Goal: Navigation & Orientation: Find specific page/section

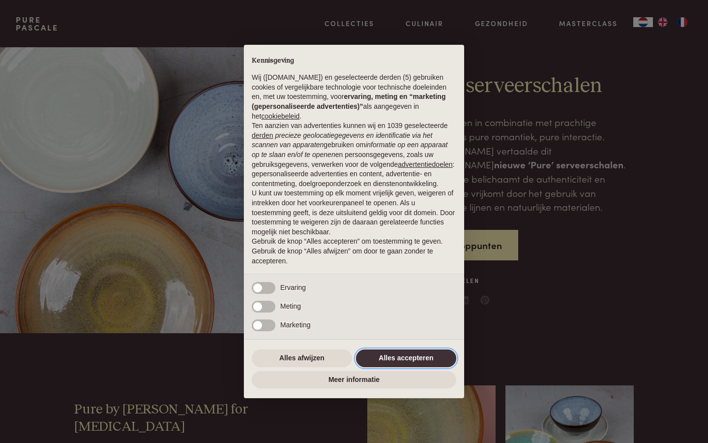
click at [377, 358] on button "Alles accepteren" at bounding box center [406, 358] width 100 height 18
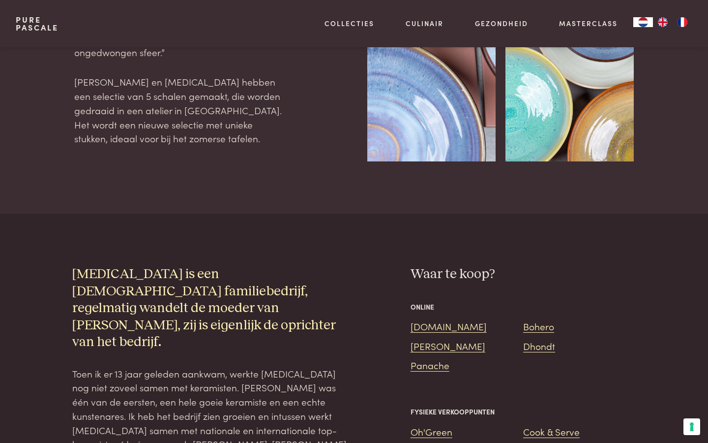
scroll to position [506, 0]
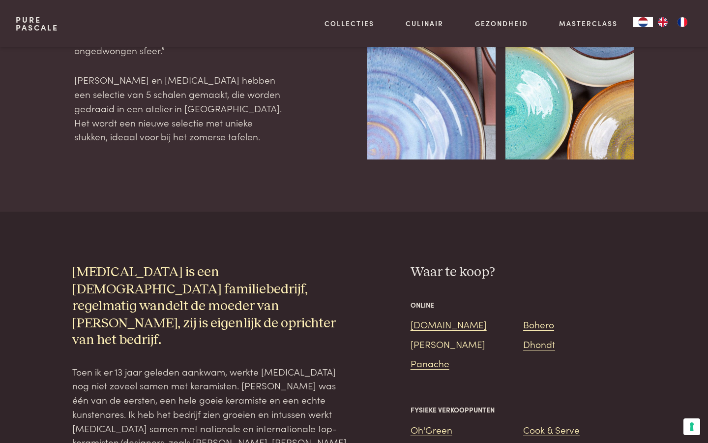
click at [454, 337] on link "De Bijenkorf" at bounding box center [448, 343] width 75 height 13
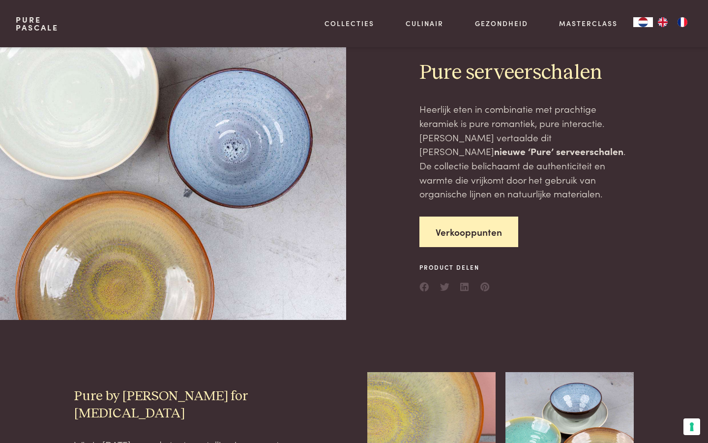
scroll to position [0, 0]
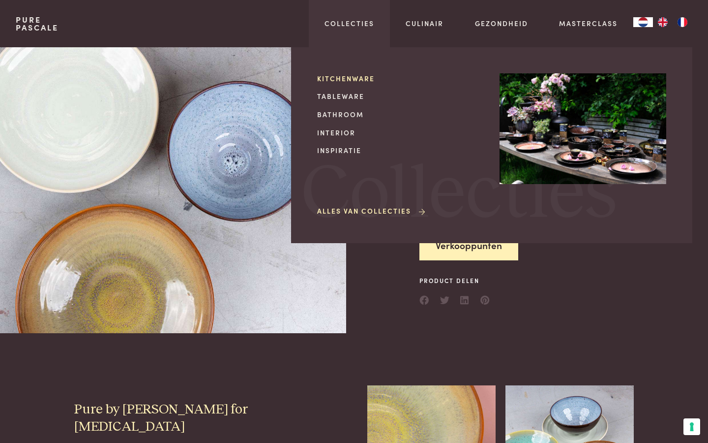
click at [360, 77] on link "Kitchenware" at bounding box center [400, 78] width 167 height 10
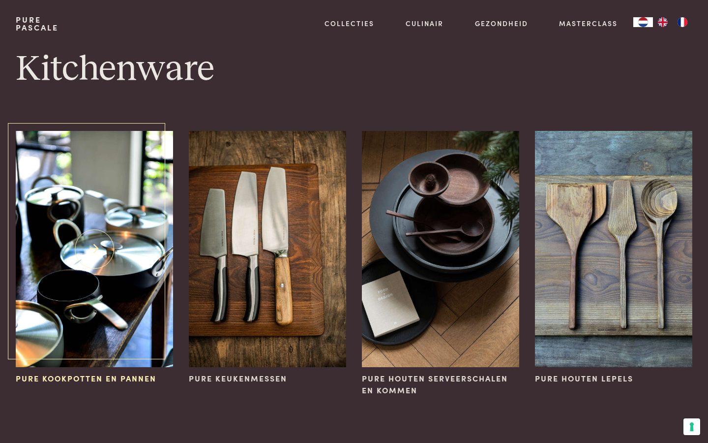
click at [111, 274] on img at bounding box center [94, 249] width 157 height 236
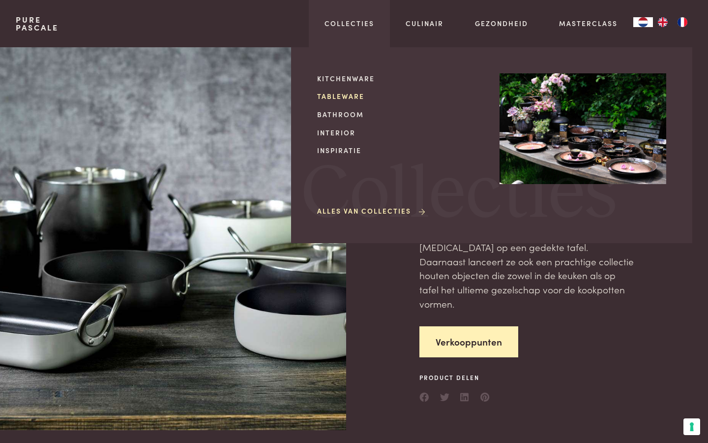
click at [348, 96] on link "Tableware" at bounding box center [400, 96] width 167 height 10
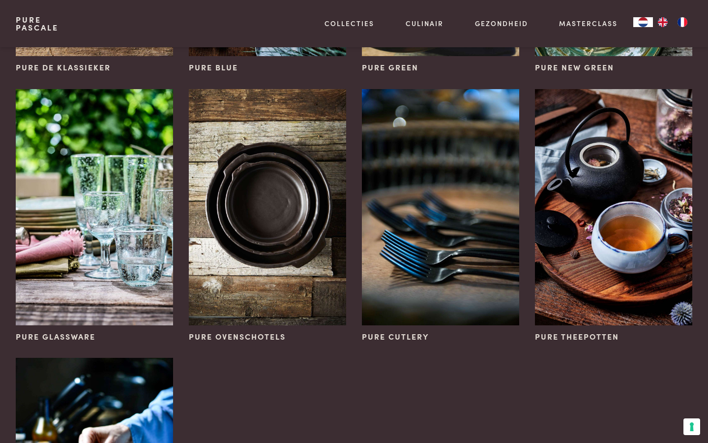
scroll to position [314, 0]
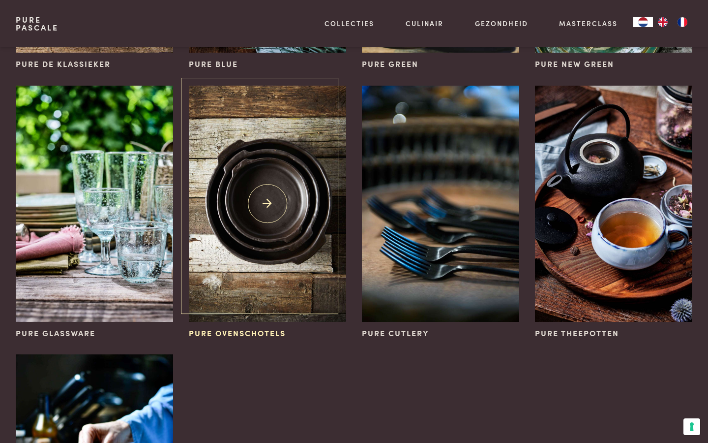
click at [256, 211] on img at bounding box center [267, 204] width 157 height 236
